Goal: Check status: Check status

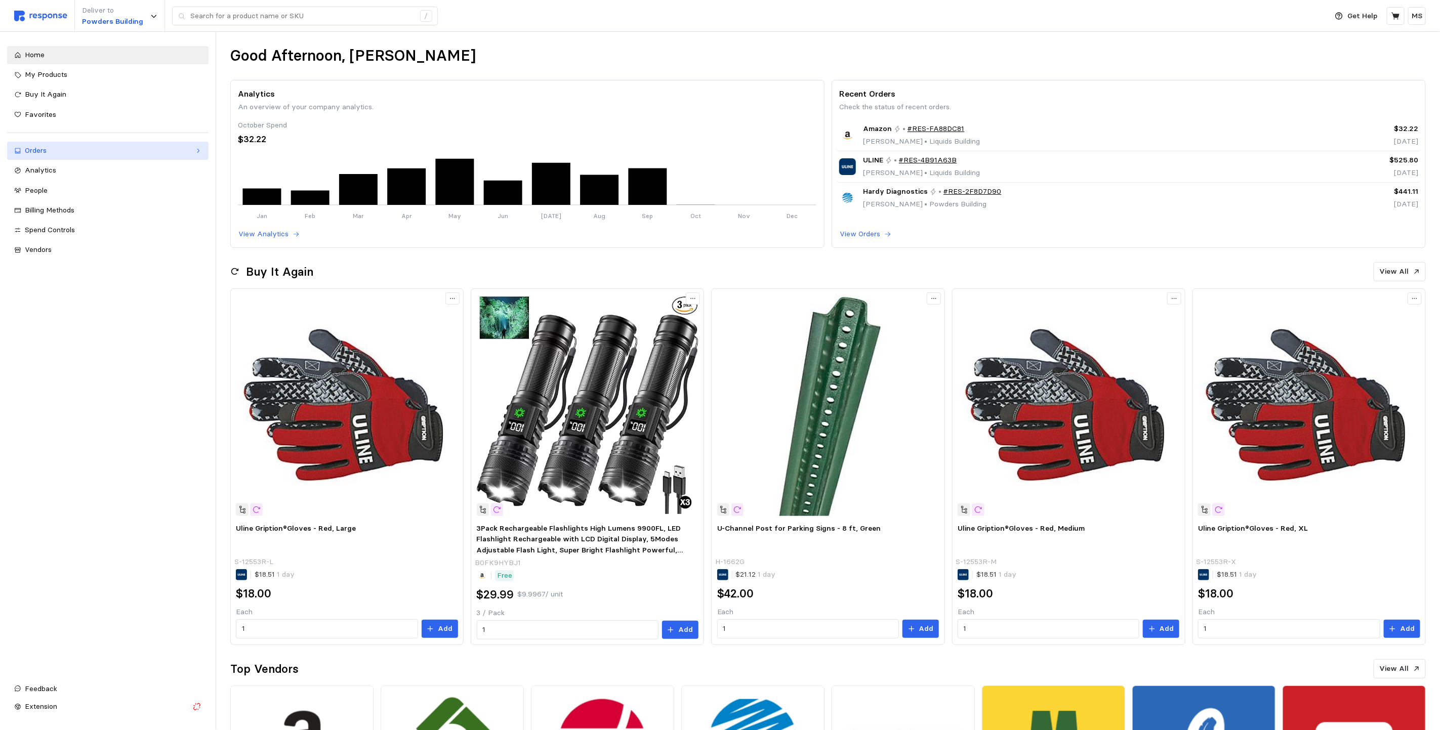
drag, startPoint x: 114, startPoint y: 154, endPoint x: 142, endPoint y: 151, distance: 27.5
click at [114, 154] on div "Orders" at bounding box center [108, 150] width 166 height 11
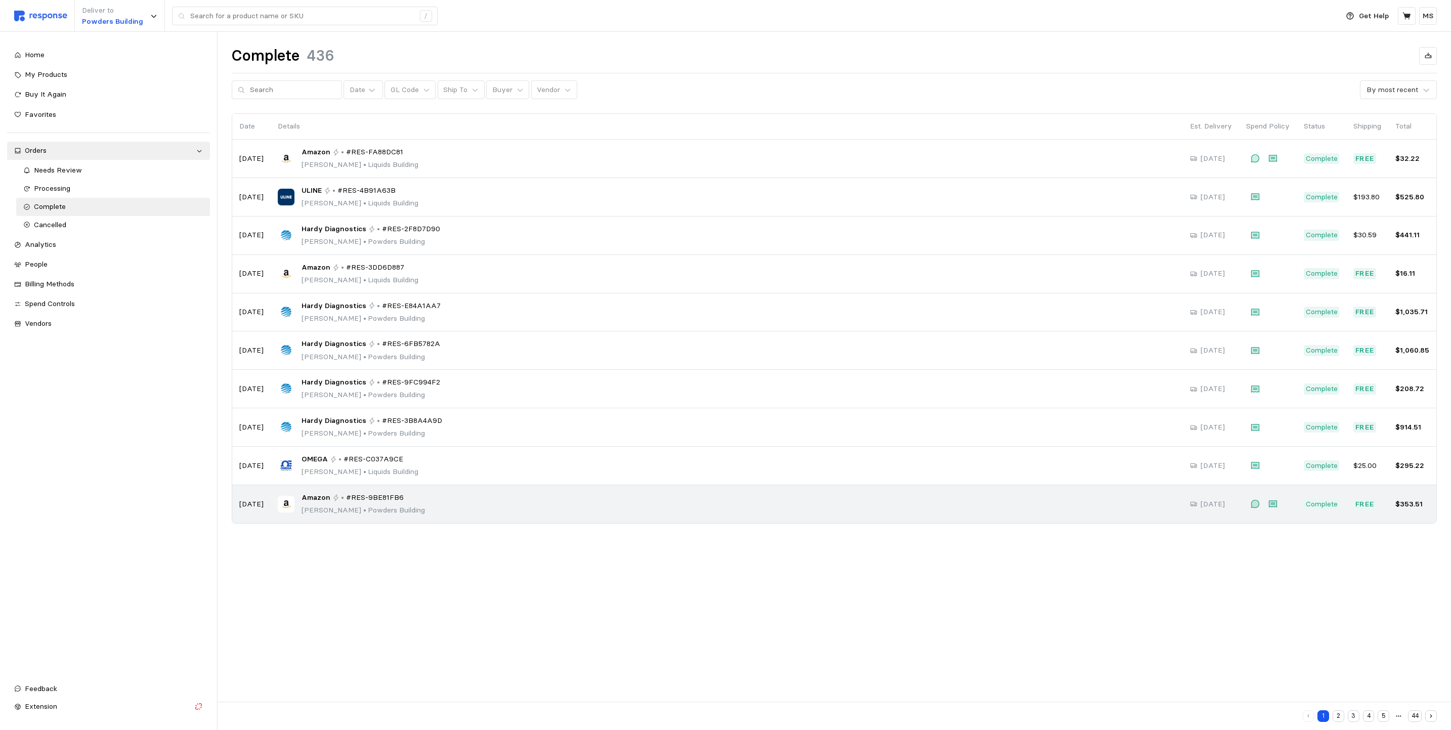
click at [334, 501] on icon at bounding box center [335, 497] width 7 height 7
